Goal: Information Seeking & Learning: Learn about a topic

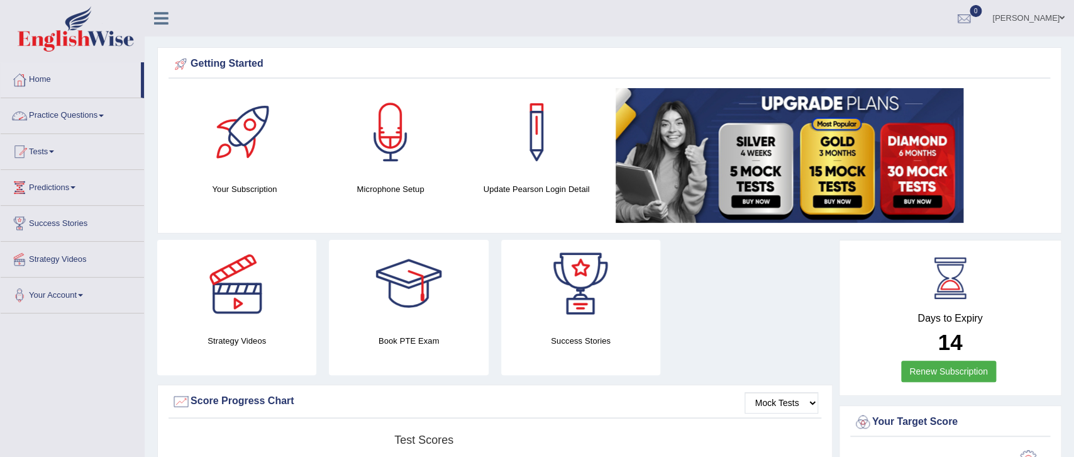
click at [104, 117] on span at bounding box center [101, 115] width 5 height 3
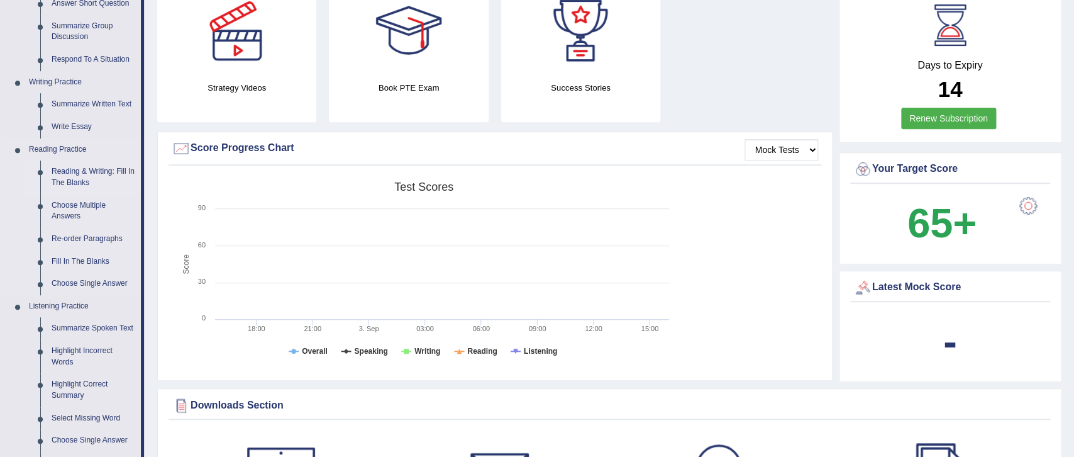
scroll to position [396, 0]
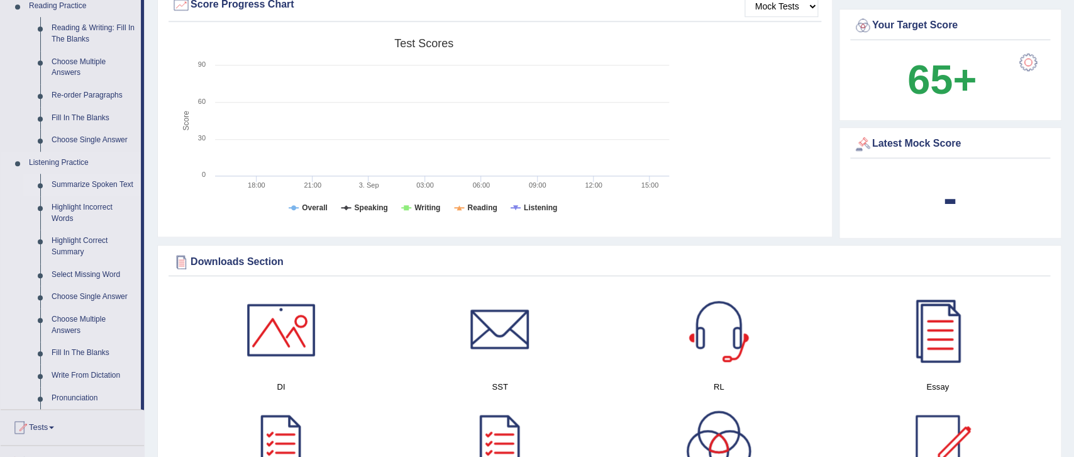
click at [102, 186] on link "Summarize Spoken Text" at bounding box center [93, 185] width 95 height 23
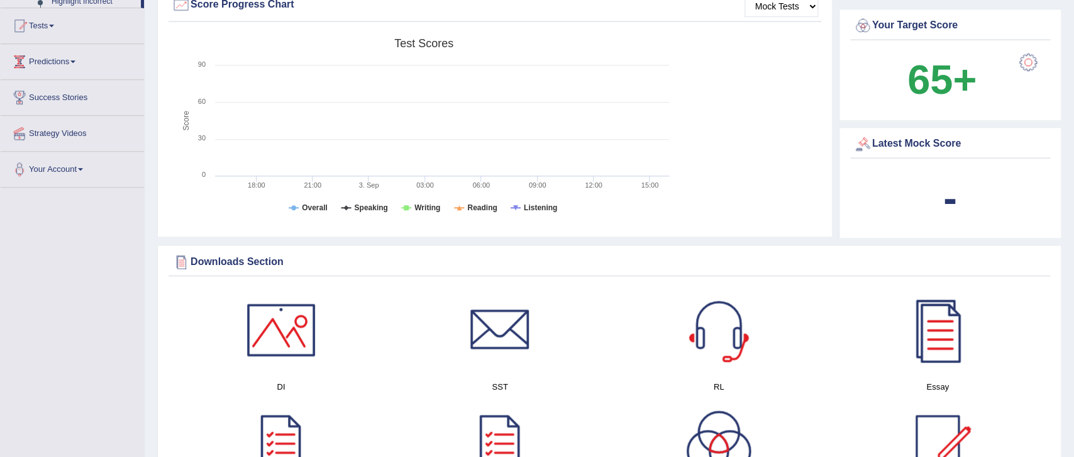
scroll to position [318, 0]
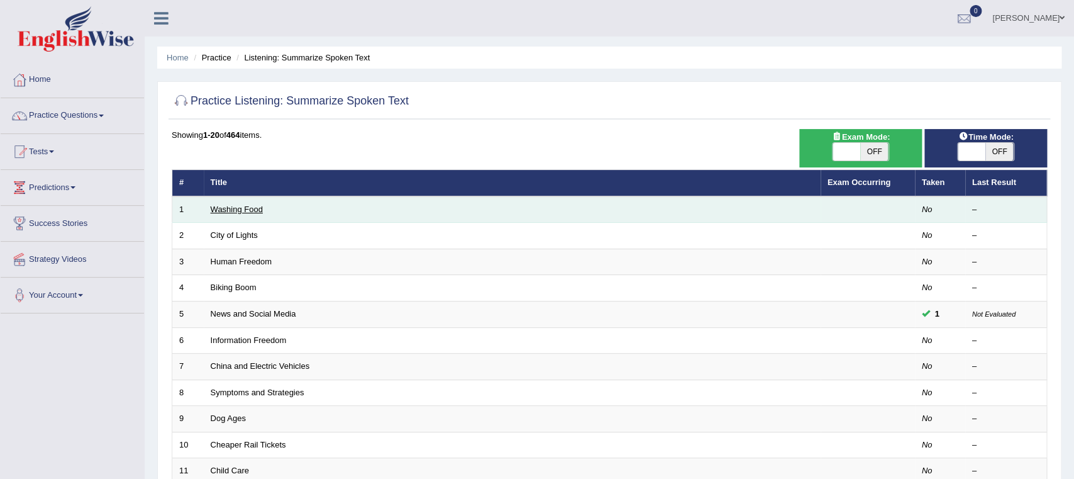
click at [238, 211] on link "Washing Food" at bounding box center [237, 208] width 52 height 9
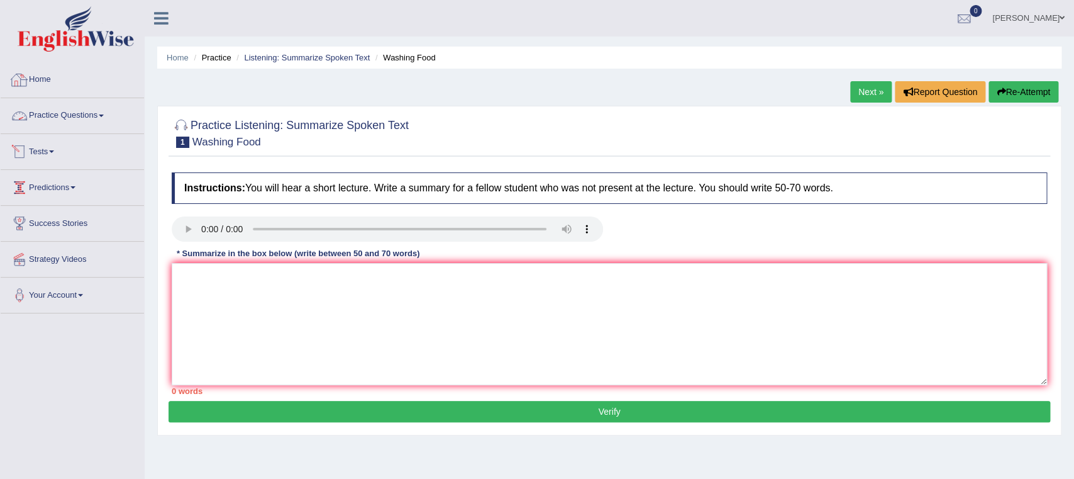
click at [49, 79] on link "Home" at bounding box center [72, 77] width 143 height 31
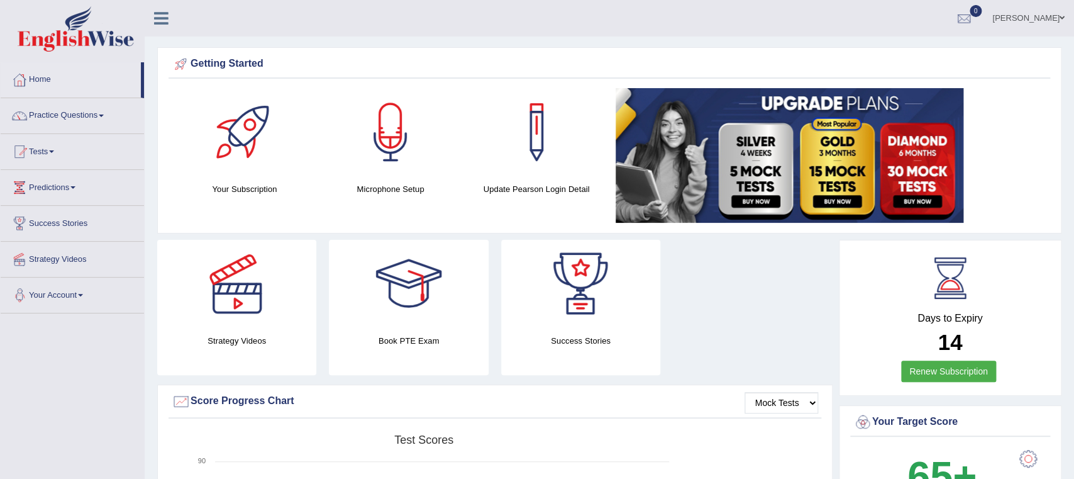
click at [83, 296] on span at bounding box center [80, 295] width 5 height 3
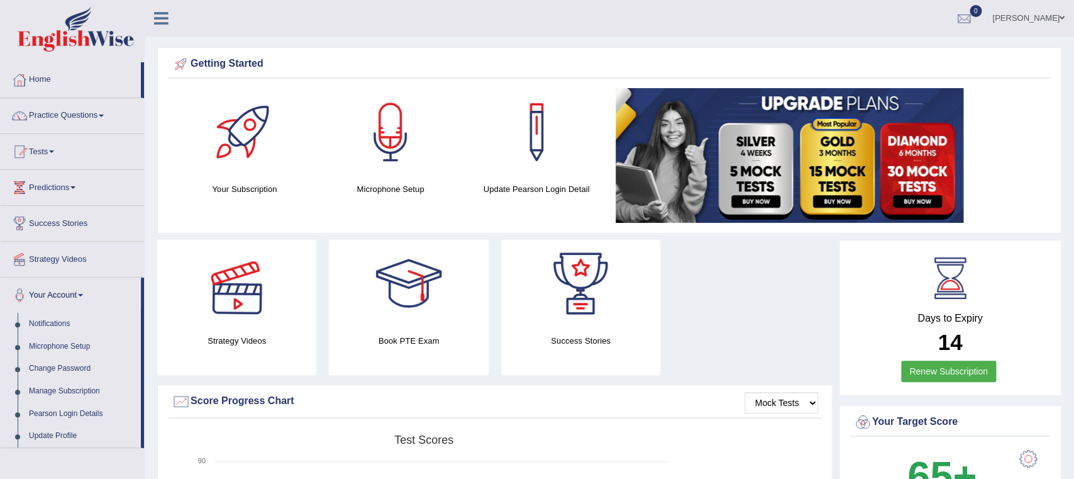
click at [245, 298] on div at bounding box center [237, 284] width 88 height 88
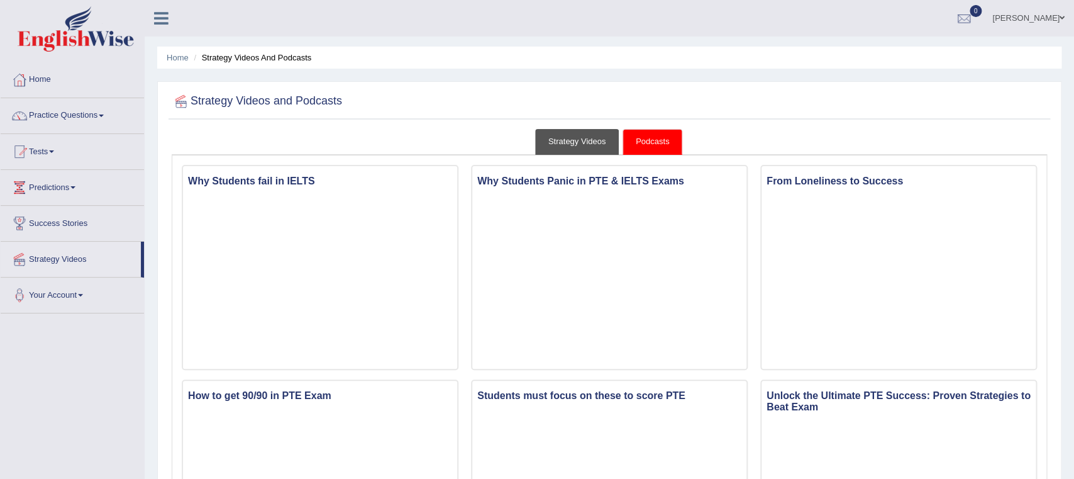
click at [575, 140] on link "Strategy Videos" at bounding box center [577, 142] width 84 height 26
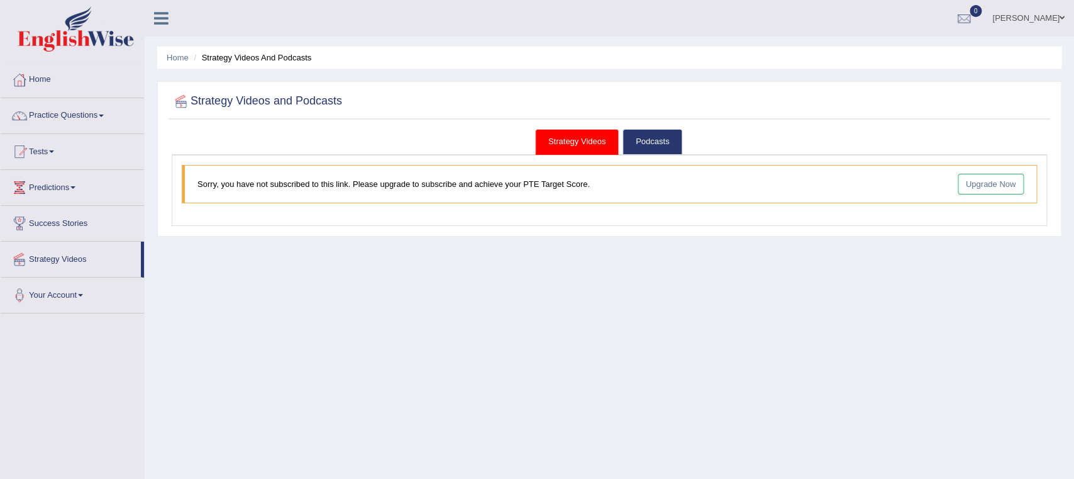
click at [549, 140] on link "Strategy Videos" at bounding box center [577, 142] width 84 height 26
click at [297, 108] on h2 "Strategy Videos and Podcasts" at bounding box center [257, 101] width 170 height 19
click at [980, 186] on link "Upgrade Now" at bounding box center [991, 184] width 67 height 21
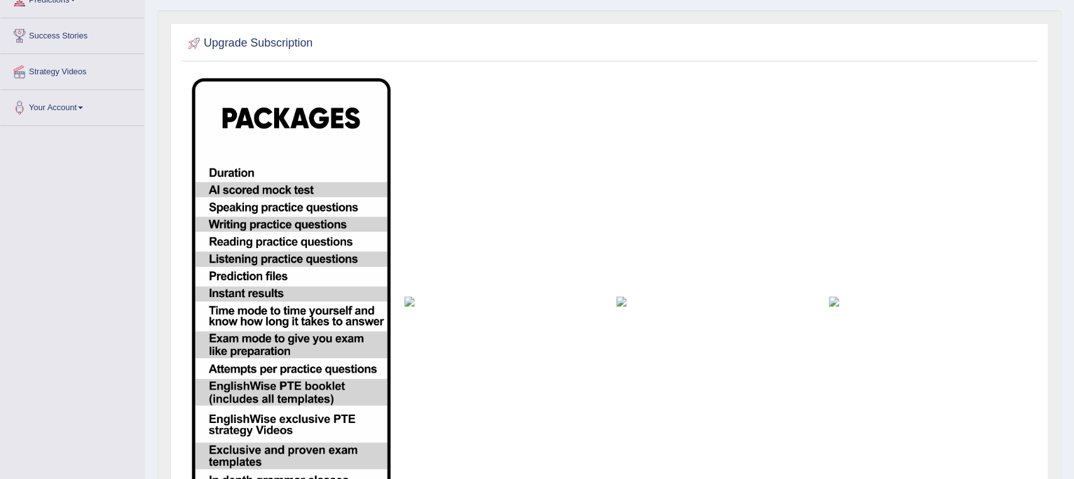
scroll to position [329, 0]
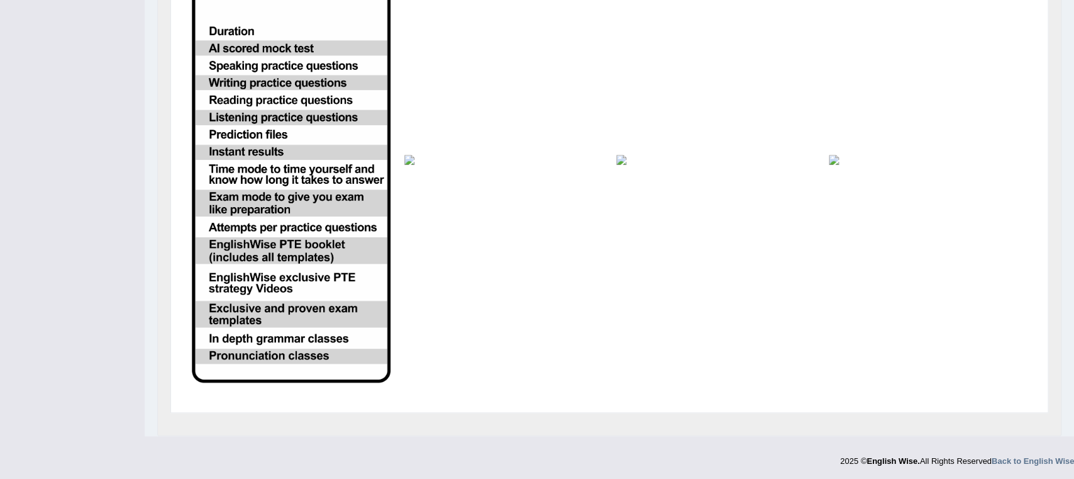
click at [412, 155] on img at bounding box center [503, 160] width 199 height 10
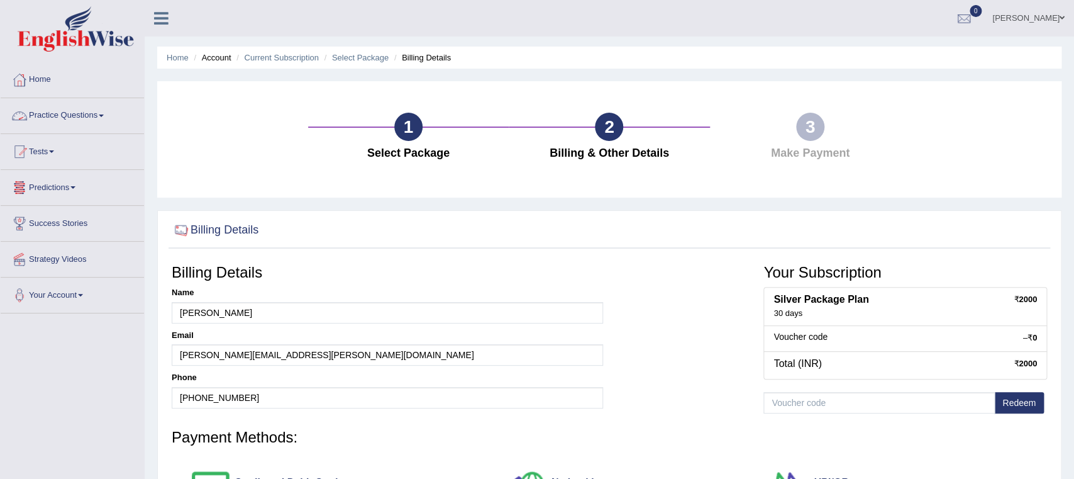
click at [103, 119] on link "Practice Questions" at bounding box center [72, 113] width 143 height 31
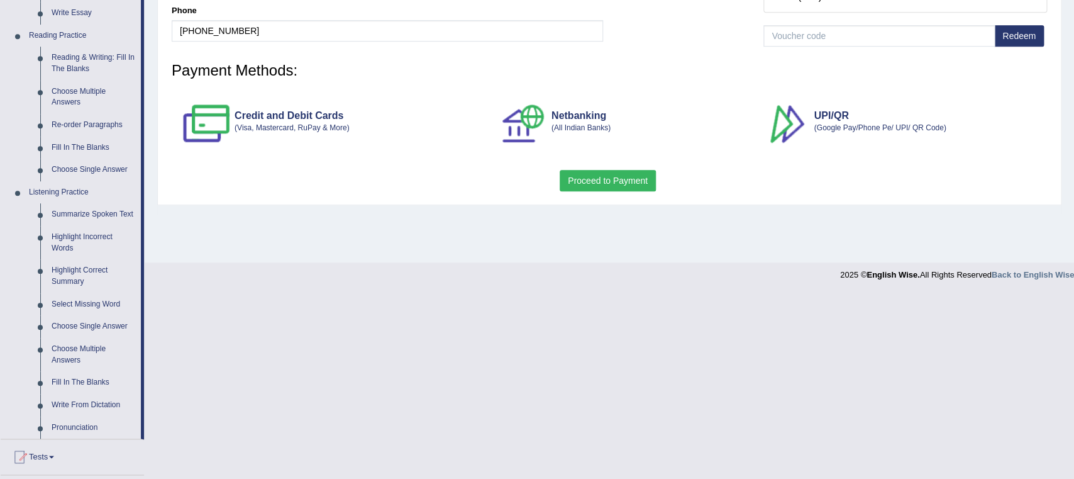
scroll to position [396, 0]
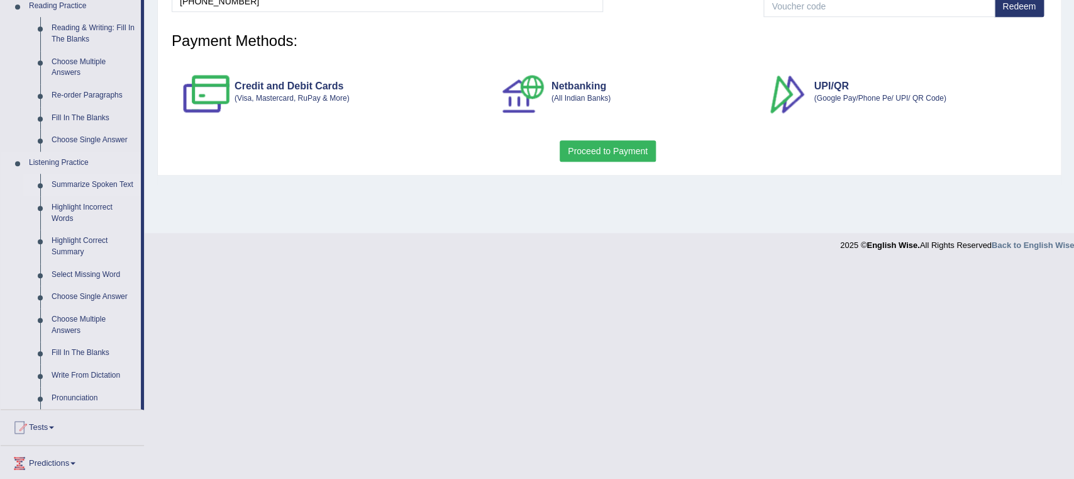
click at [73, 186] on link "Summarize Spoken Text" at bounding box center [93, 185] width 95 height 23
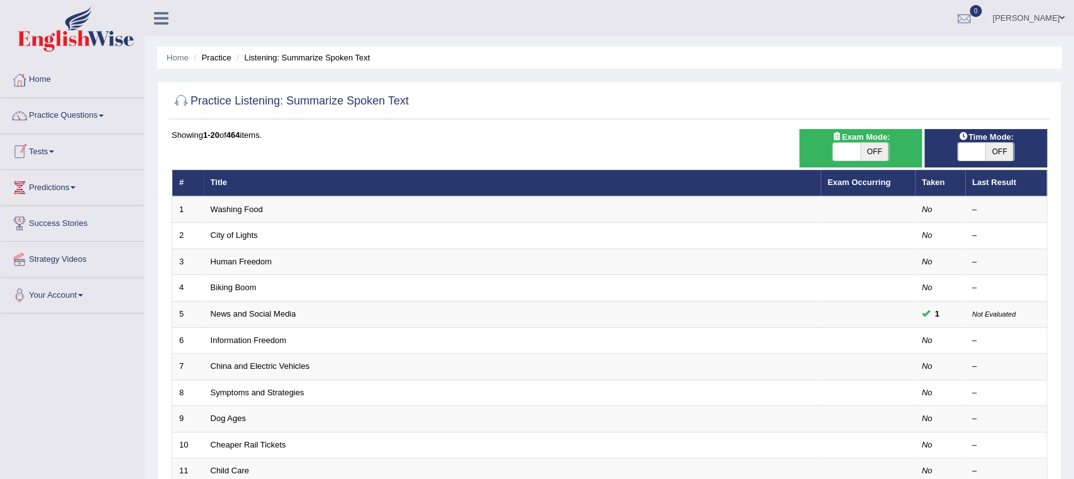
click at [57, 150] on link "Tests" at bounding box center [72, 149] width 143 height 31
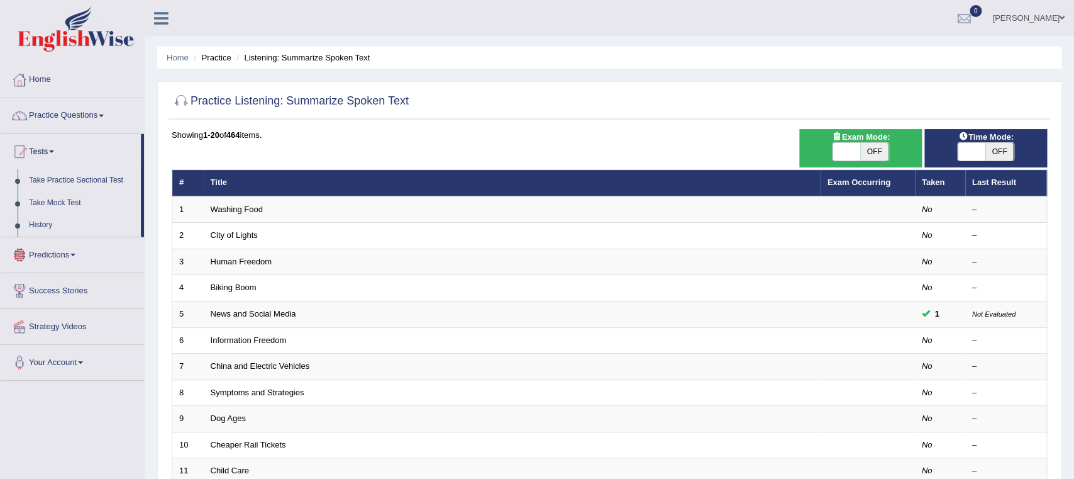
click at [78, 254] on link "Predictions" at bounding box center [72, 252] width 143 height 31
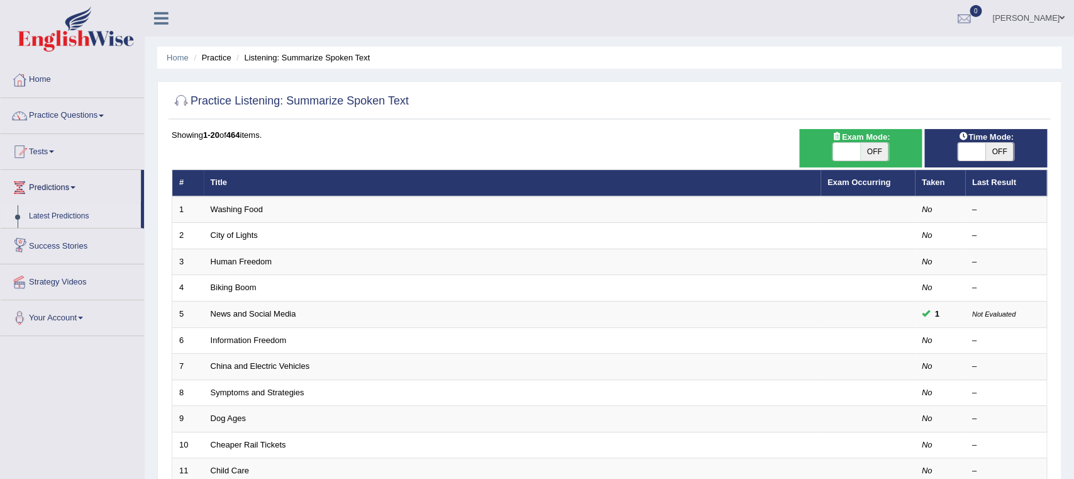
click at [65, 211] on link "Latest Predictions" at bounding box center [82, 216] width 118 height 23
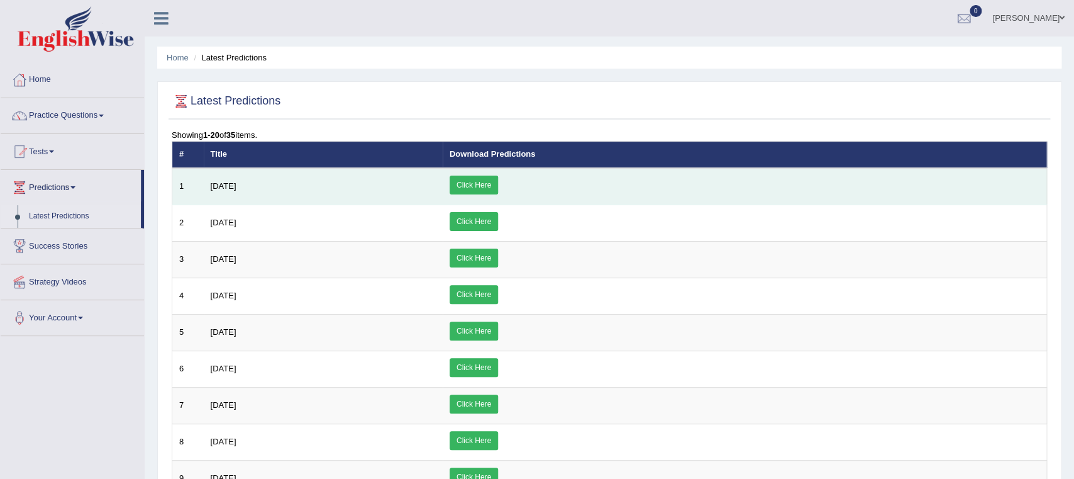
click at [498, 182] on link "Click Here" at bounding box center [474, 184] width 48 height 19
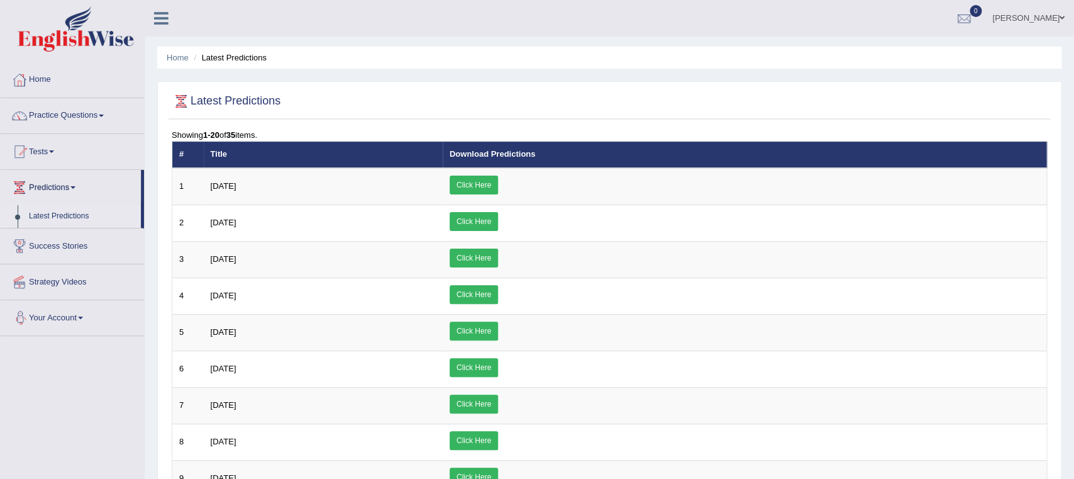
click at [77, 282] on link "Strategy Videos" at bounding box center [72, 279] width 143 height 31
